Goal: Task Accomplishment & Management: Use online tool/utility

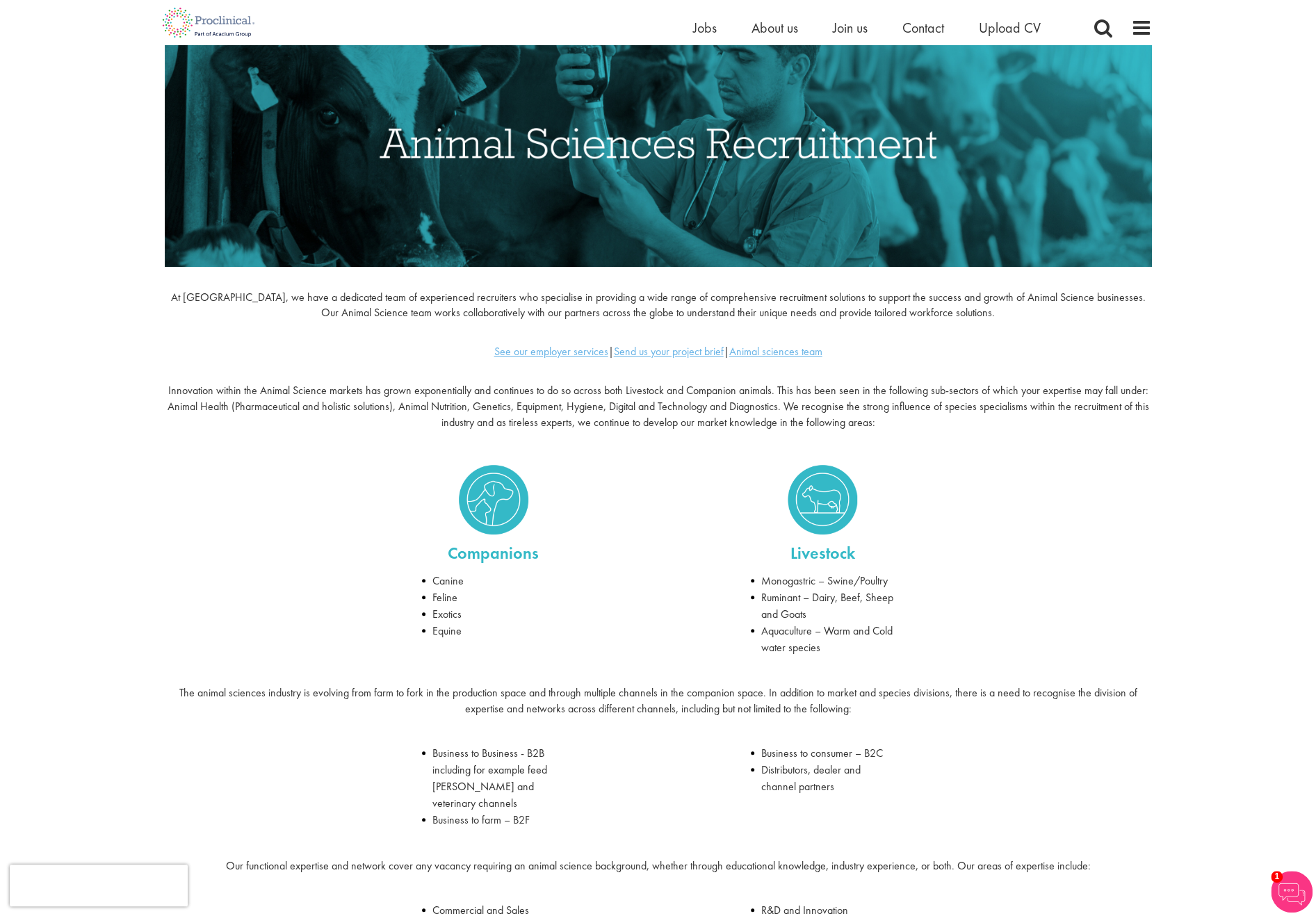
scroll to position [209, 0]
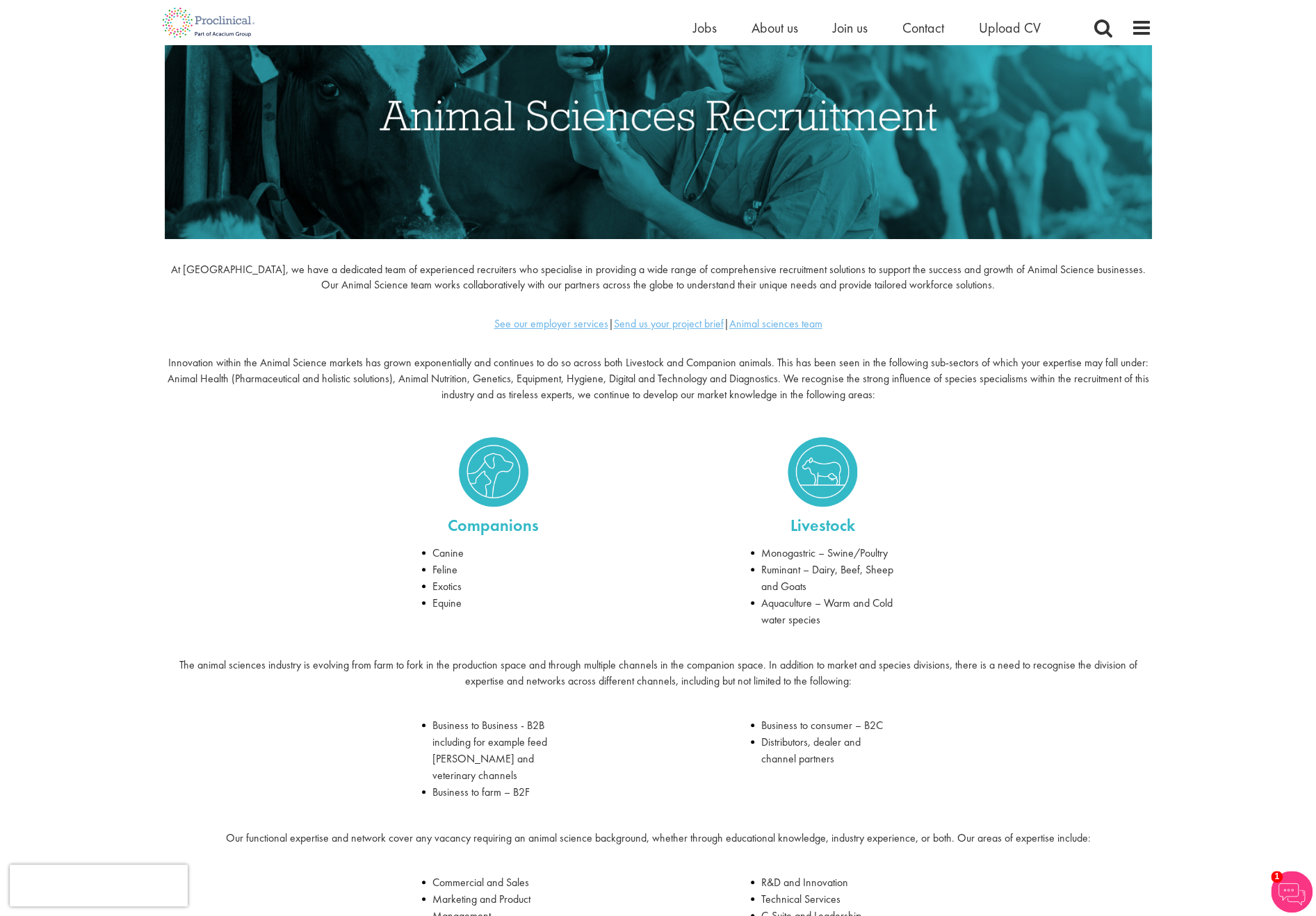
click at [830, 28] on ul "Home Jobs About us Join us Contact Upload CV" at bounding box center [884, 28] width 382 height 20
click at [846, 28] on span "Join us" at bounding box center [850, 28] width 35 height 18
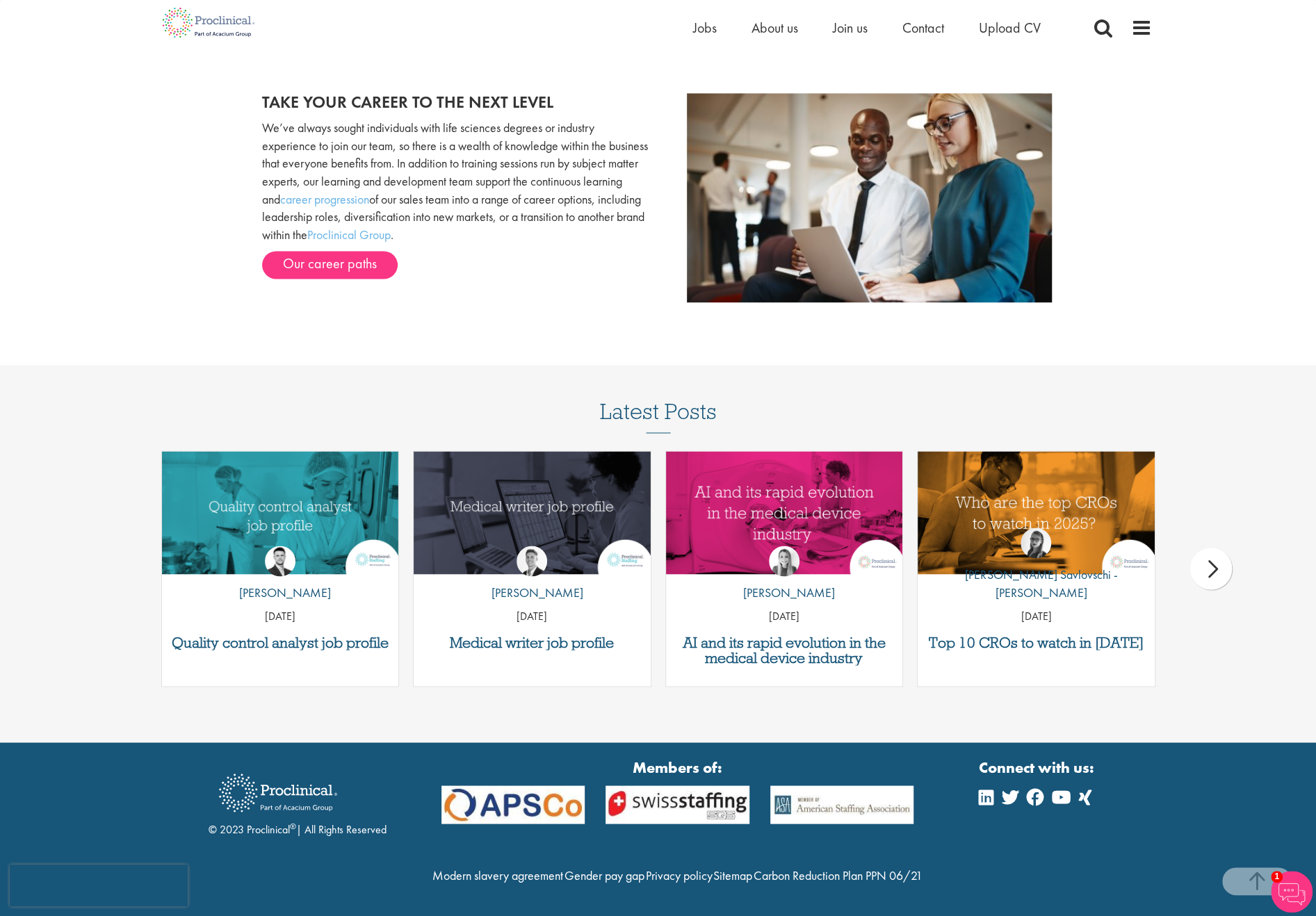
scroll to position [1519, 0]
click at [818, 469] on img "Link to a post" at bounding box center [783, 513] width 284 height 147
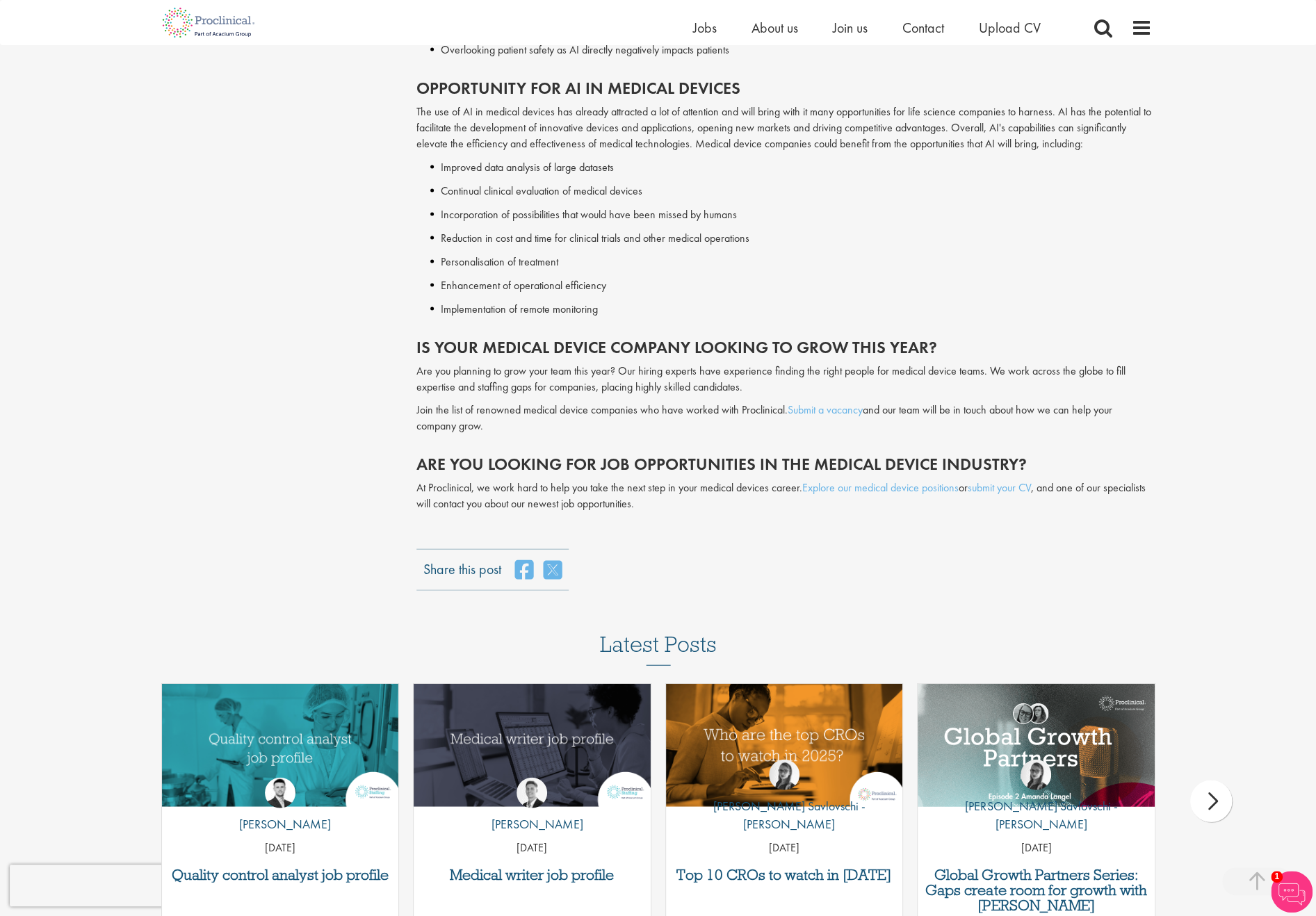
scroll to position [2154, 0]
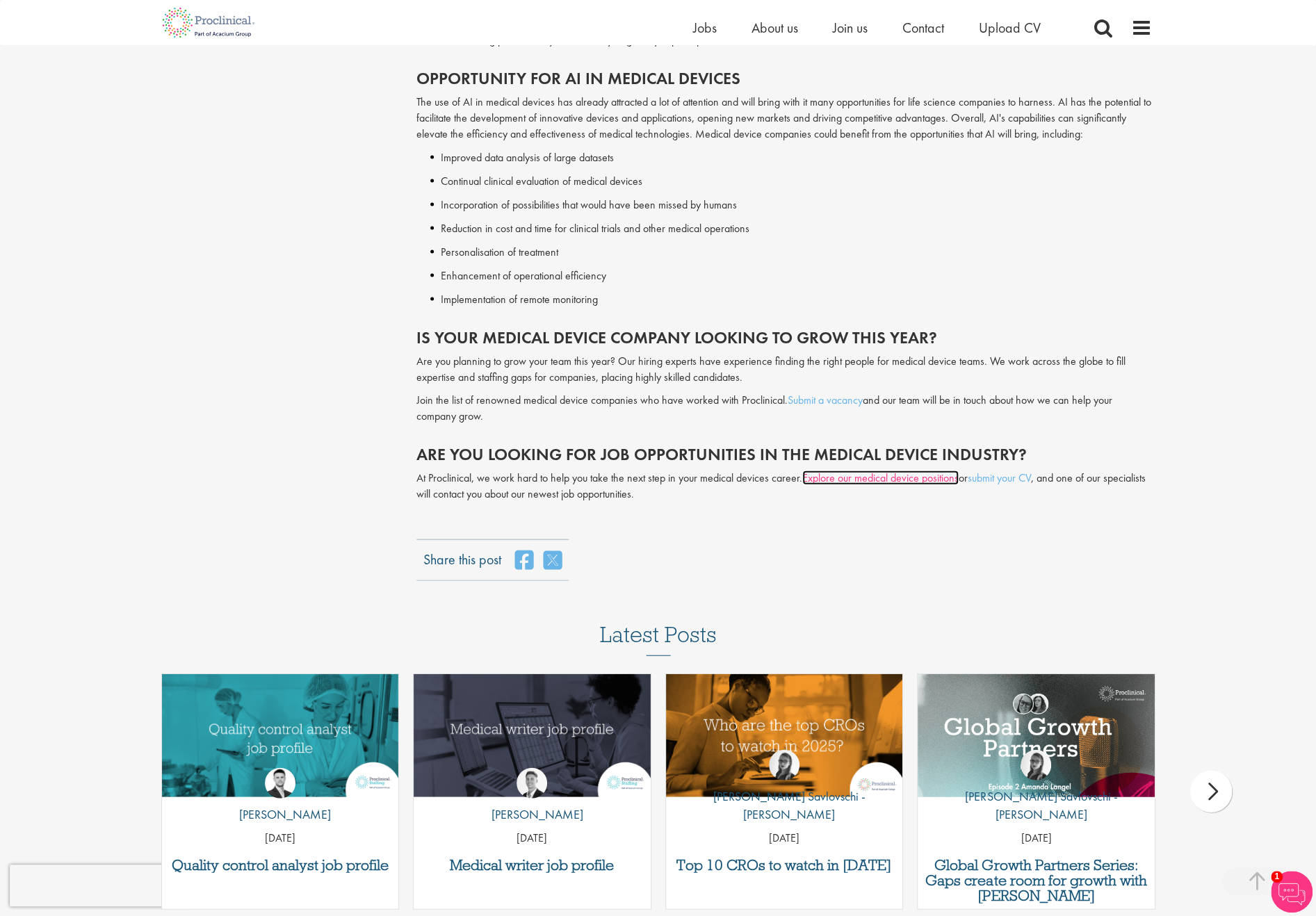
click at [859, 470] on link "Explore our medical device positions" at bounding box center [880, 477] width 157 height 15
